Goal: Find specific page/section: Find specific page/section

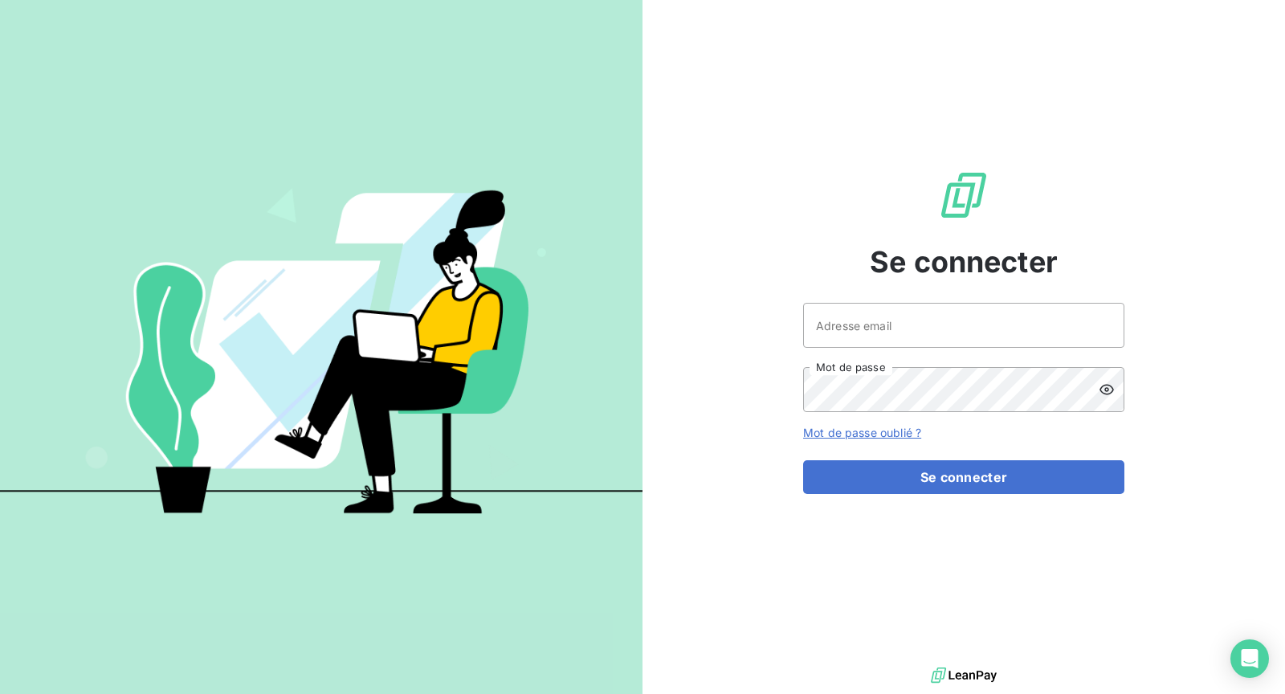
click at [952, 349] on div "Adresse email Mot de passe" at bounding box center [963, 357] width 321 height 109
click at [948, 328] on input "Adresse email" at bounding box center [963, 325] width 321 height 45
type input "[EMAIL_ADDRESS][DOMAIN_NAME]"
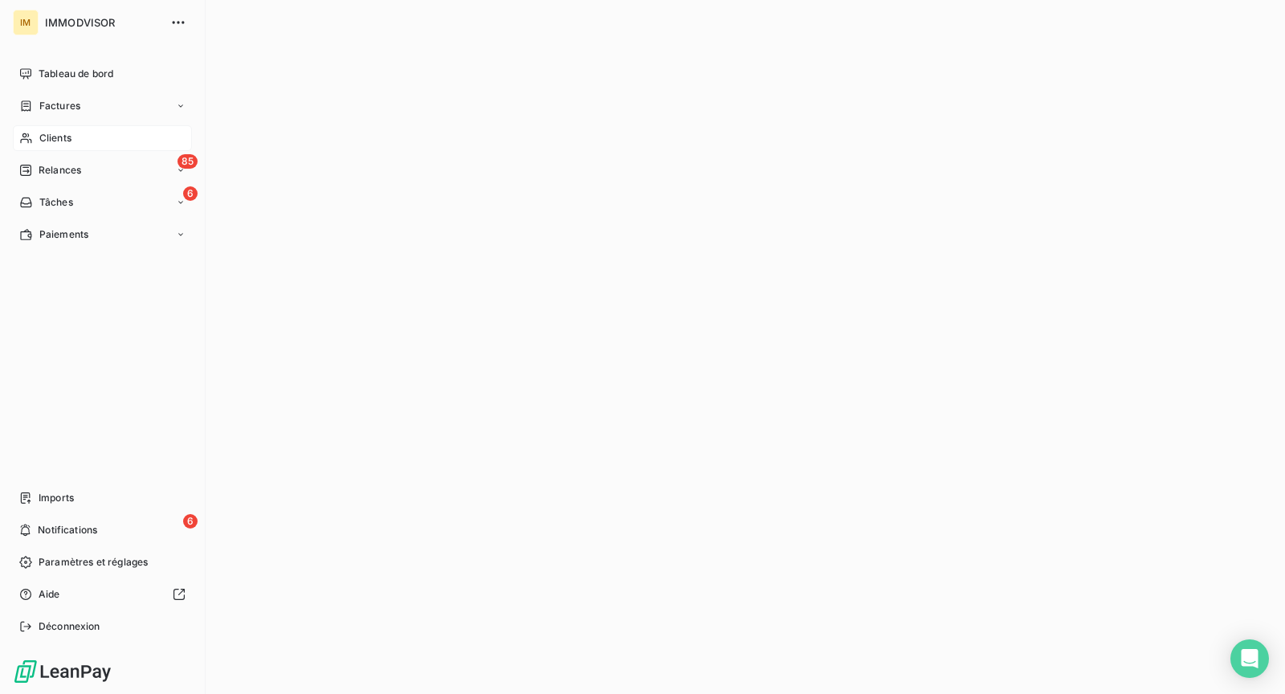
click at [40, 137] on span "Clients" at bounding box center [55, 138] width 32 height 14
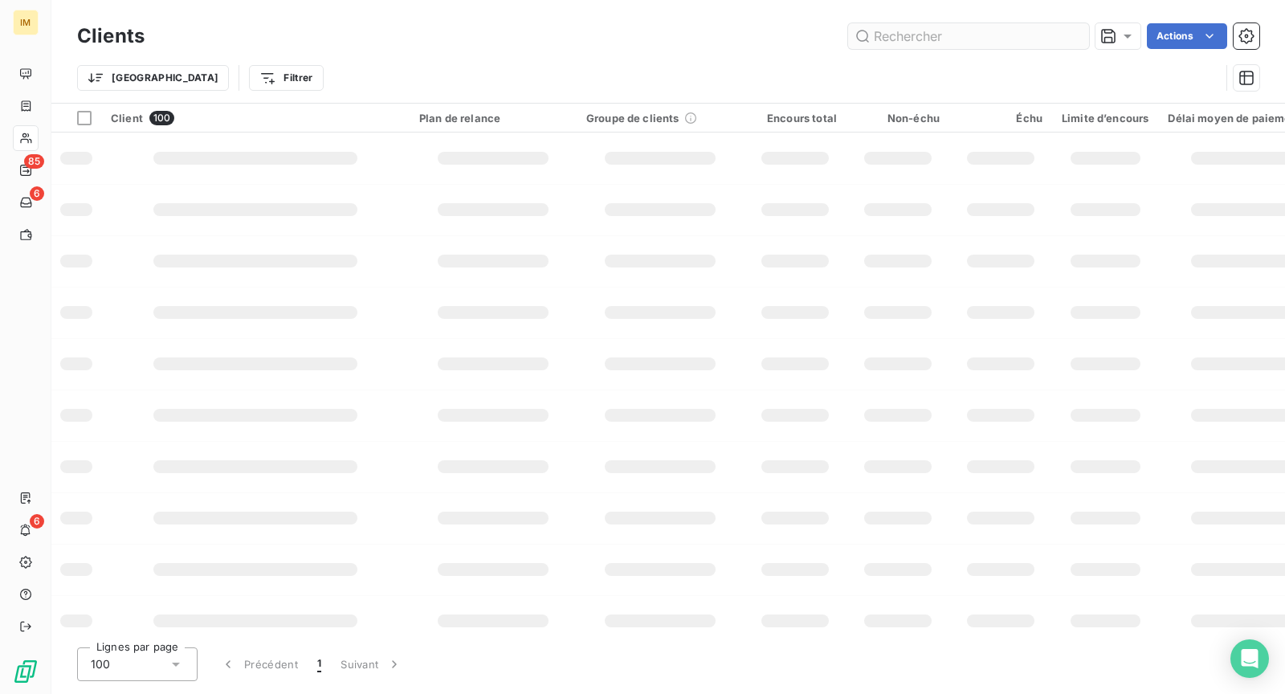
click at [934, 32] on input "text" at bounding box center [968, 36] width 241 height 26
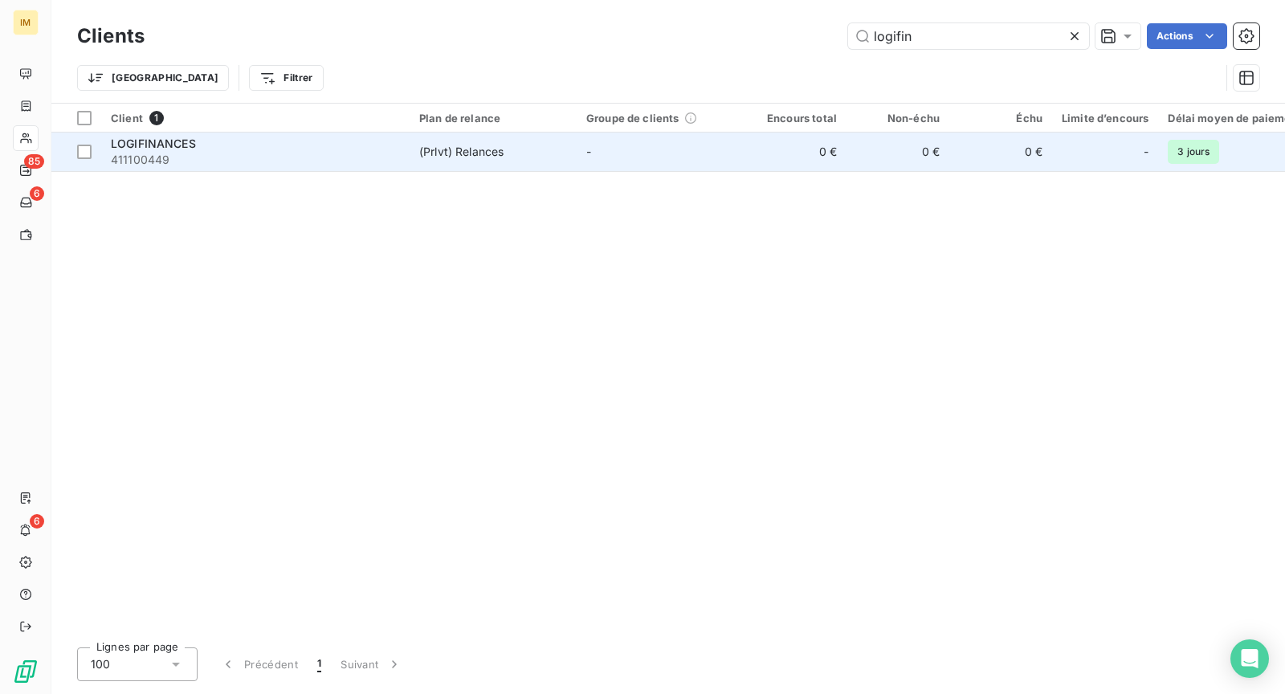
type input "logifin"
click at [771, 153] on td "0 €" at bounding box center [795, 152] width 103 height 39
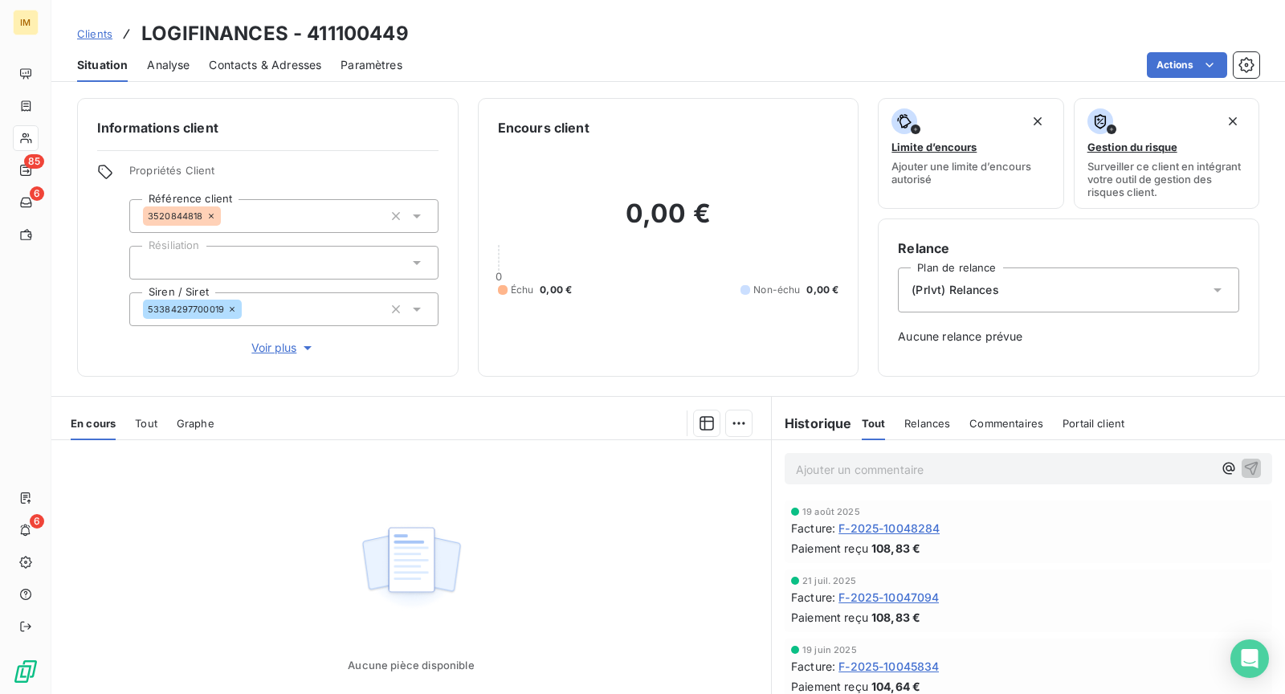
click at [248, 64] on span "Contacts & Adresses" at bounding box center [265, 65] width 112 height 16
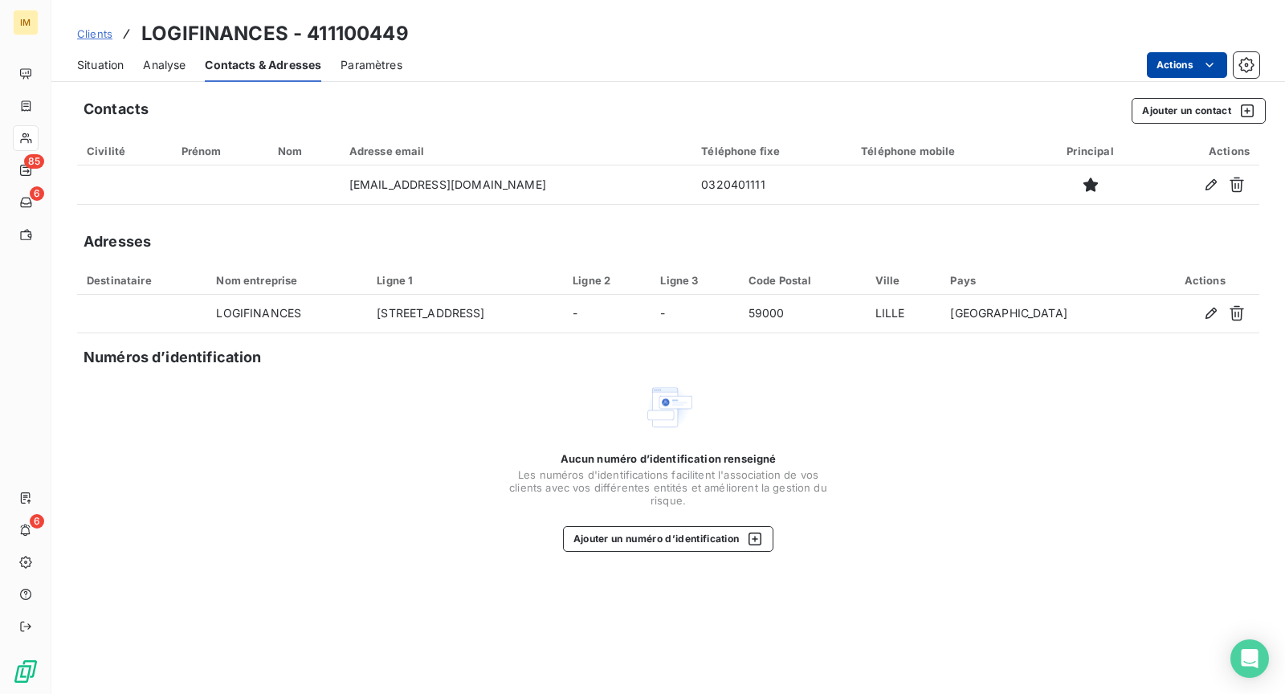
click at [1197, 61] on html "IM 85 6 6 Clients LOGIFINANCES - 411100449 Situation Analyse Contacts & Adresse…" at bounding box center [642, 347] width 1285 height 694
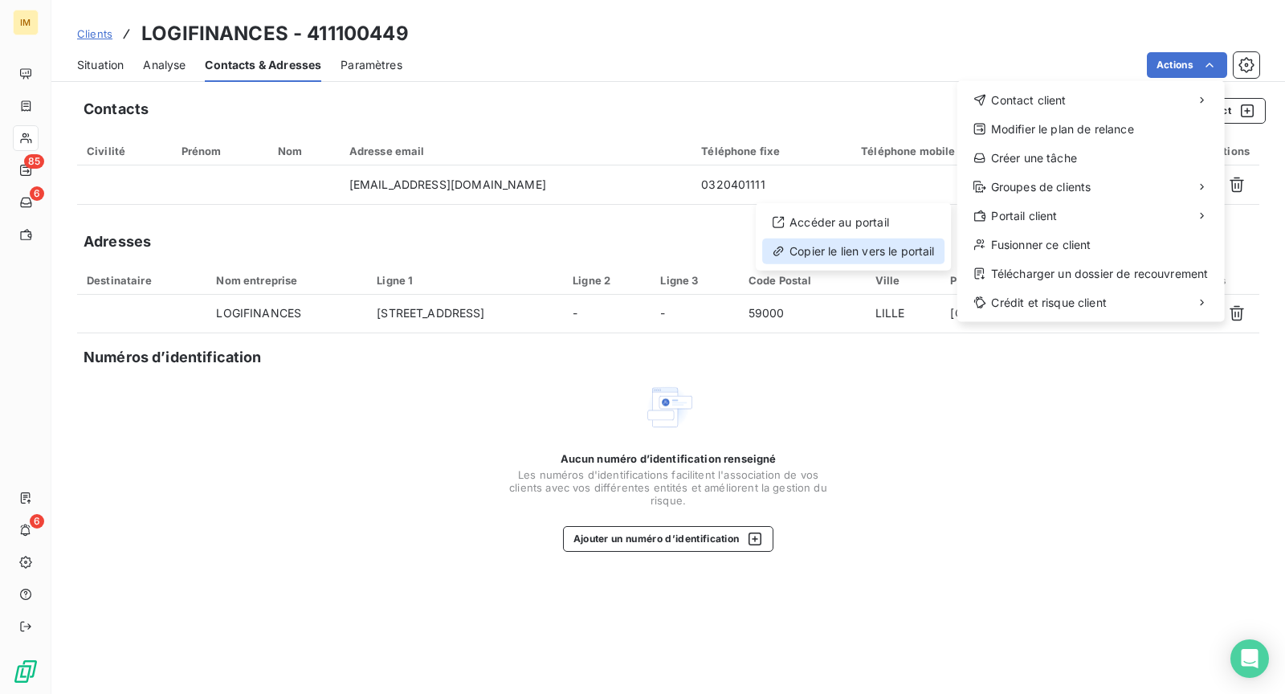
click at [921, 250] on div "Copier le lien vers le portail" at bounding box center [853, 252] width 182 height 26
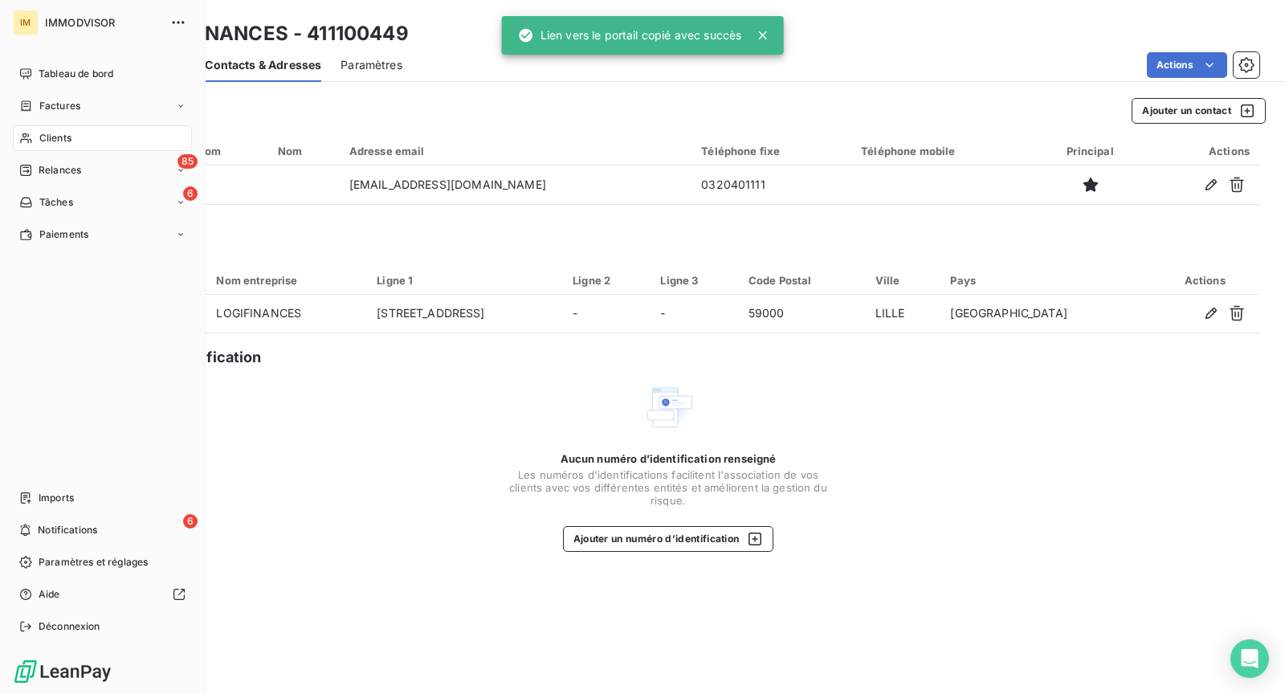
click at [47, 135] on span "Clients" at bounding box center [55, 138] width 32 height 14
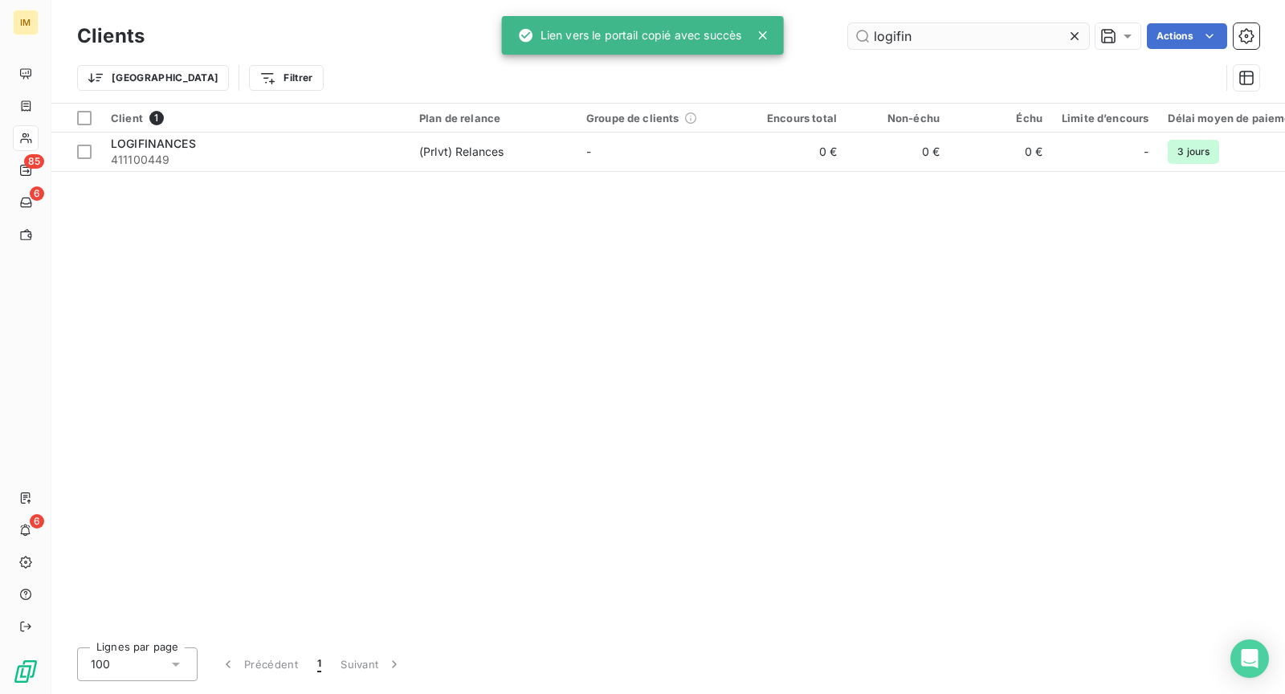
click at [935, 27] on input "logifin" at bounding box center [968, 36] width 241 height 26
click at [934, 27] on input "logifin" at bounding box center [968, 36] width 241 height 26
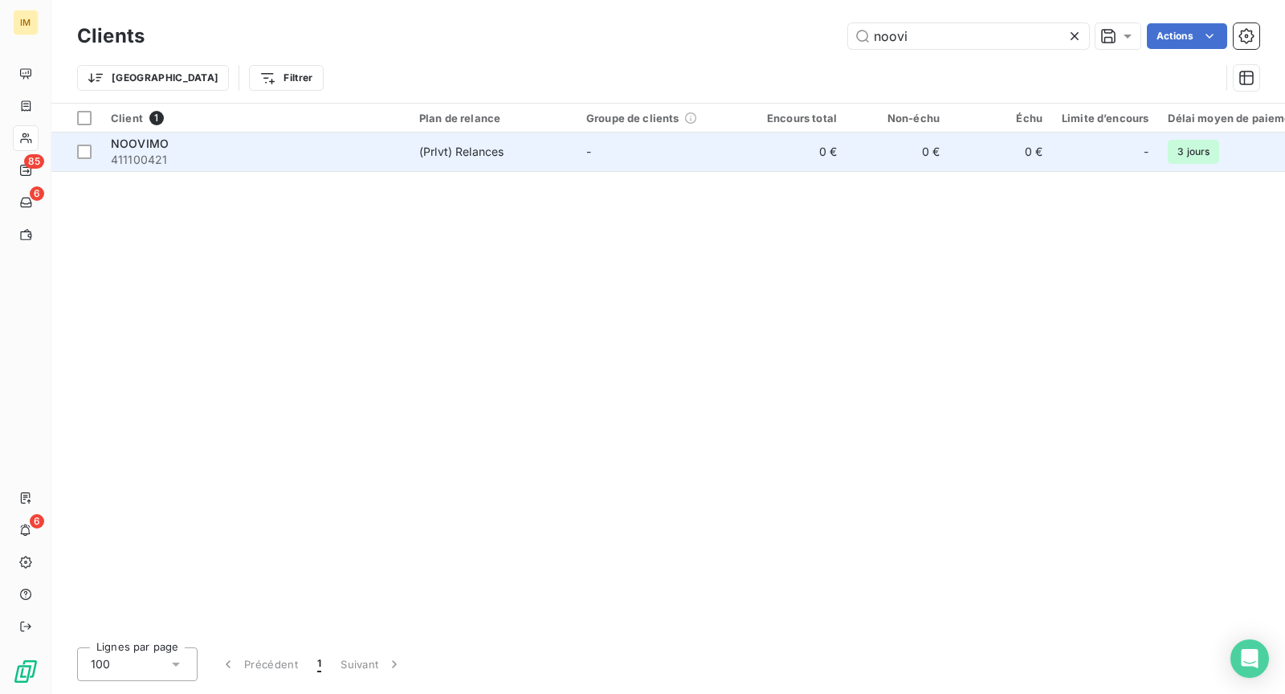
type input "noovi"
click at [501, 157] on div "(Prlvt) Relances" at bounding box center [461, 152] width 84 height 16
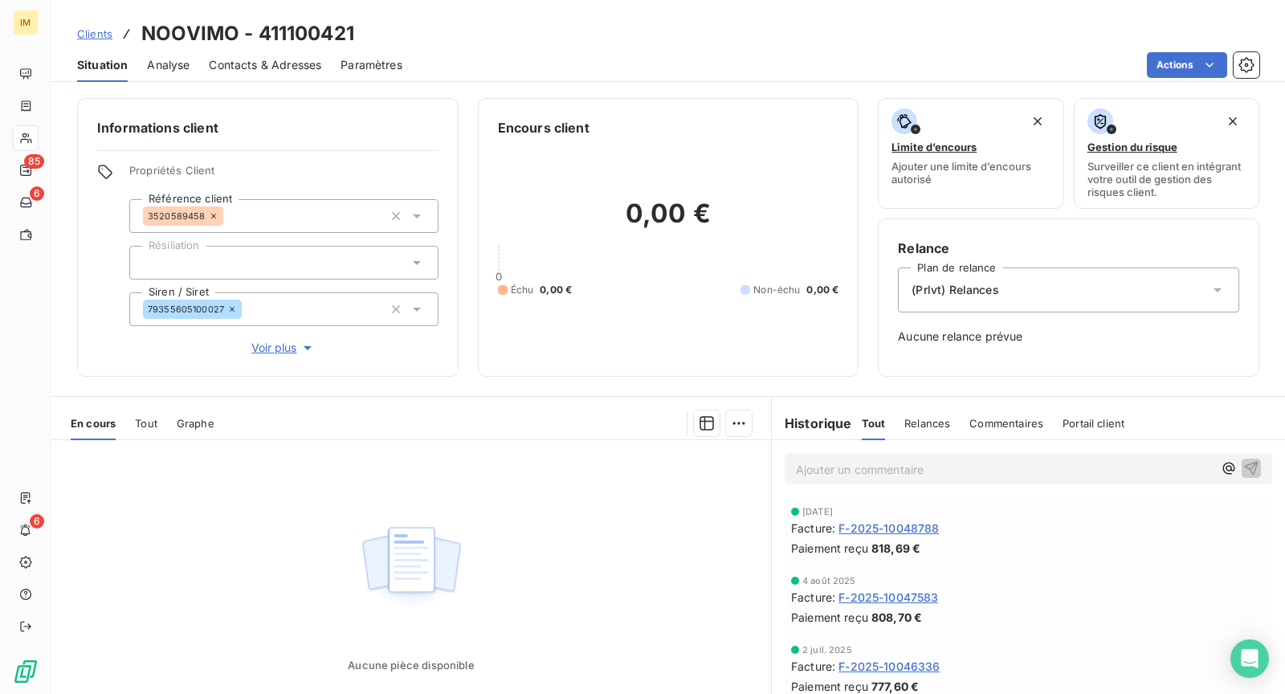
click at [1180, 57] on html "IM 85 6 6 Clients NOOVIMO - 411100421 Situation Analyse Contacts & Adresses Par…" at bounding box center [642, 347] width 1285 height 694
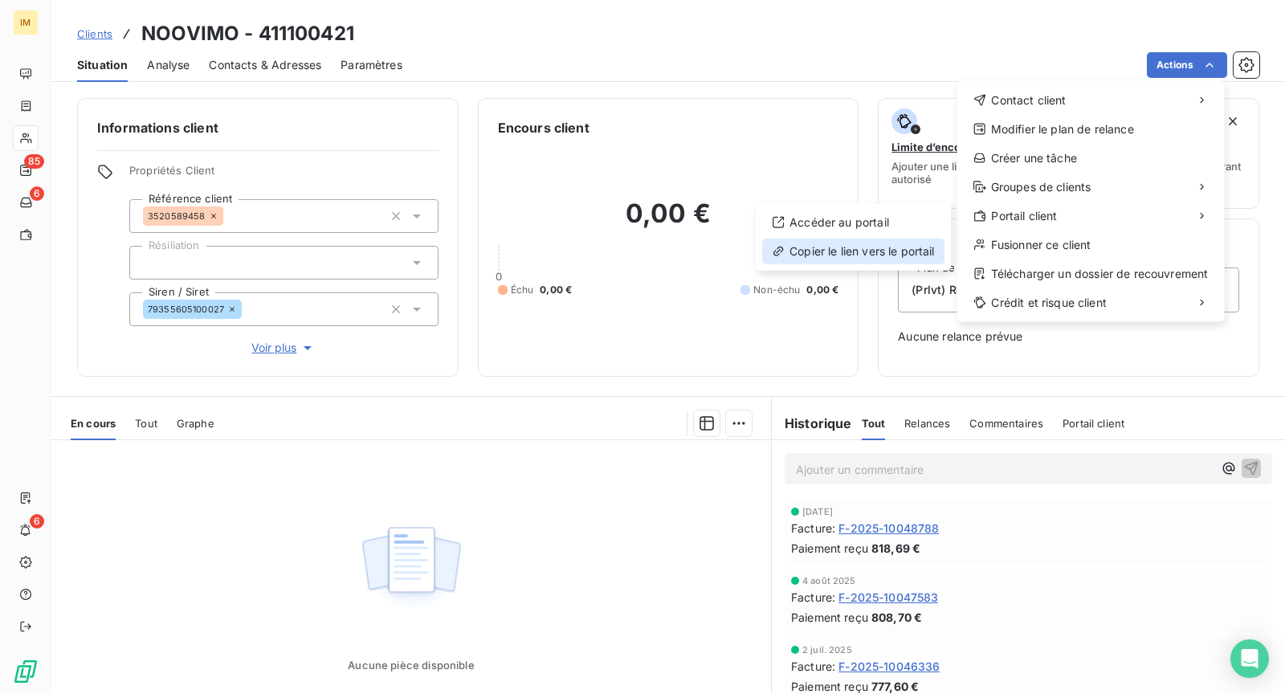
click at [892, 246] on div "Copier le lien vers le portail" at bounding box center [853, 252] width 182 height 26
